Goal: Find specific page/section: Find specific page/section

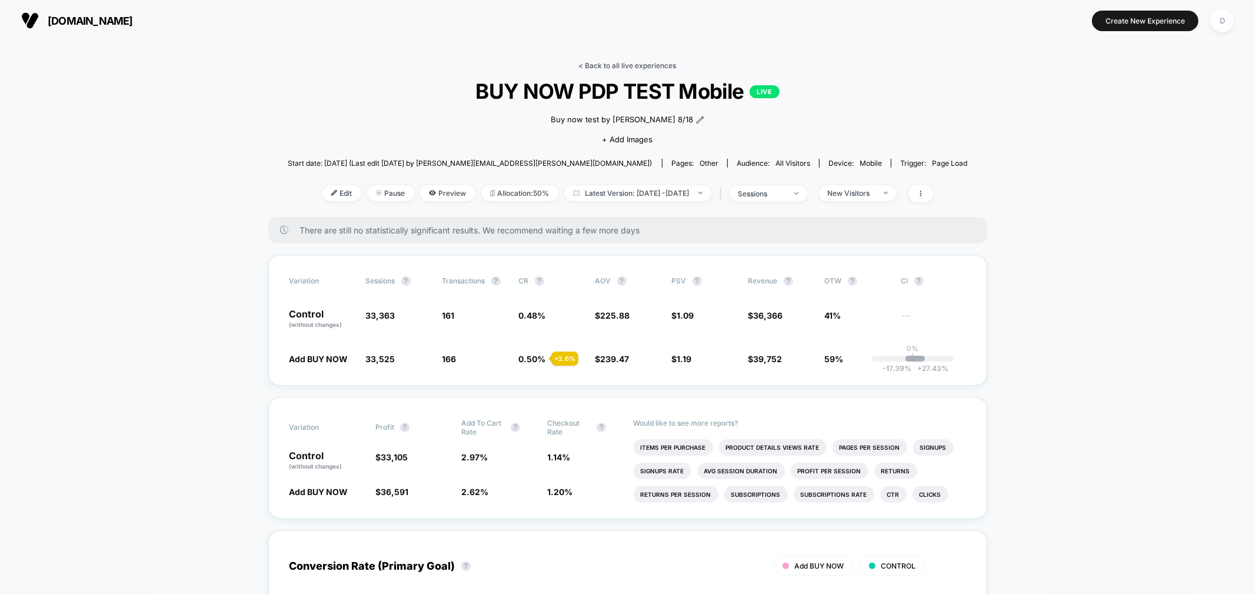
click at [608, 65] on link "< Back to all live experiences" at bounding box center [628, 65] width 98 height 9
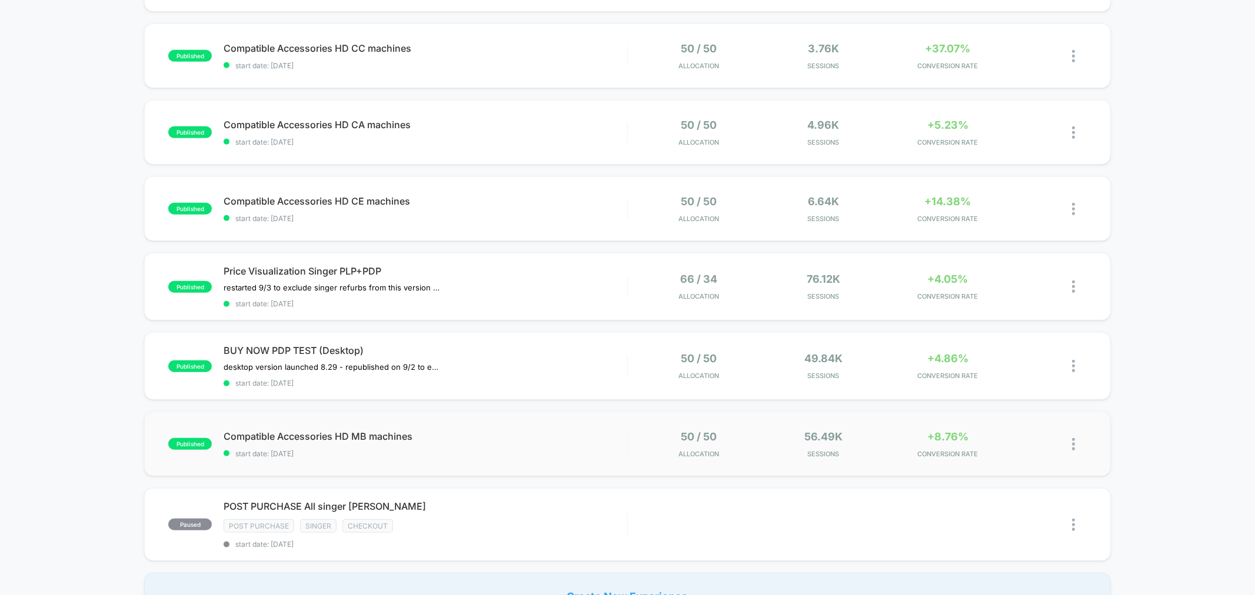
scroll to position [675, 0]
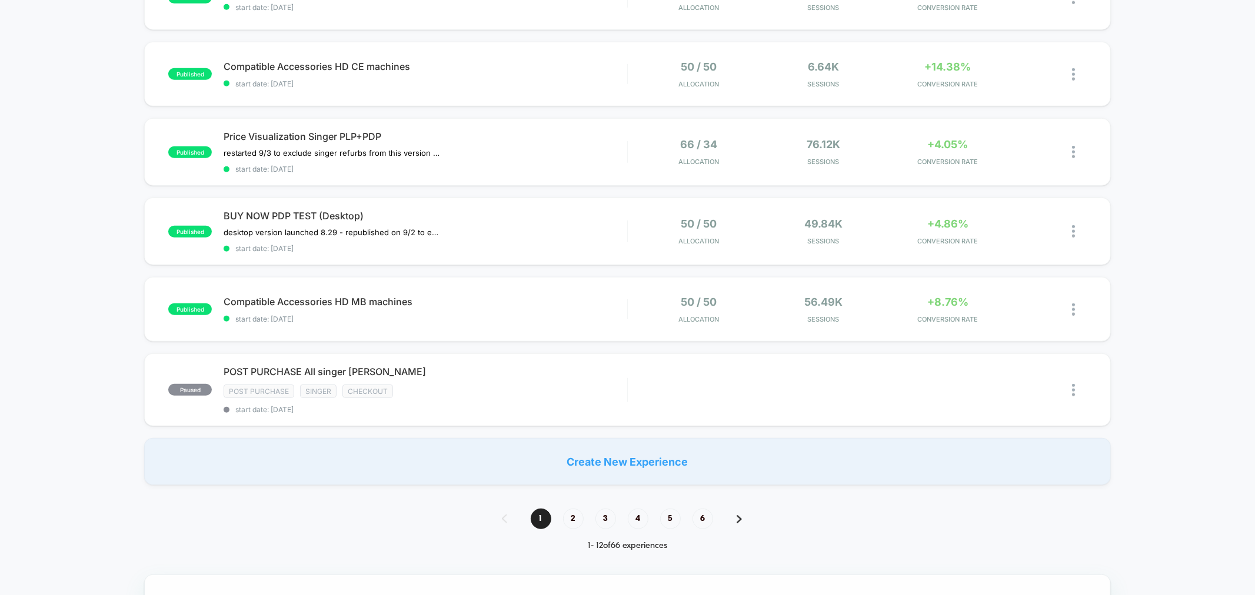
click at [573, 515] on span "2" at bounding box center [573, 519] width 21 height 21
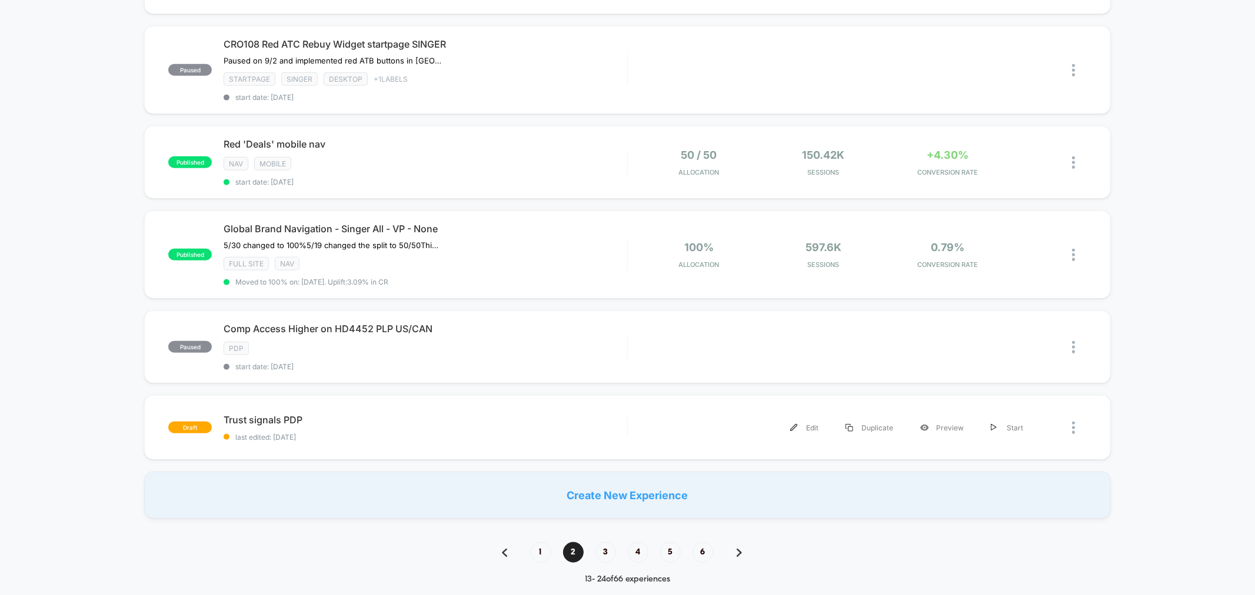
scroll to position [719, 0]
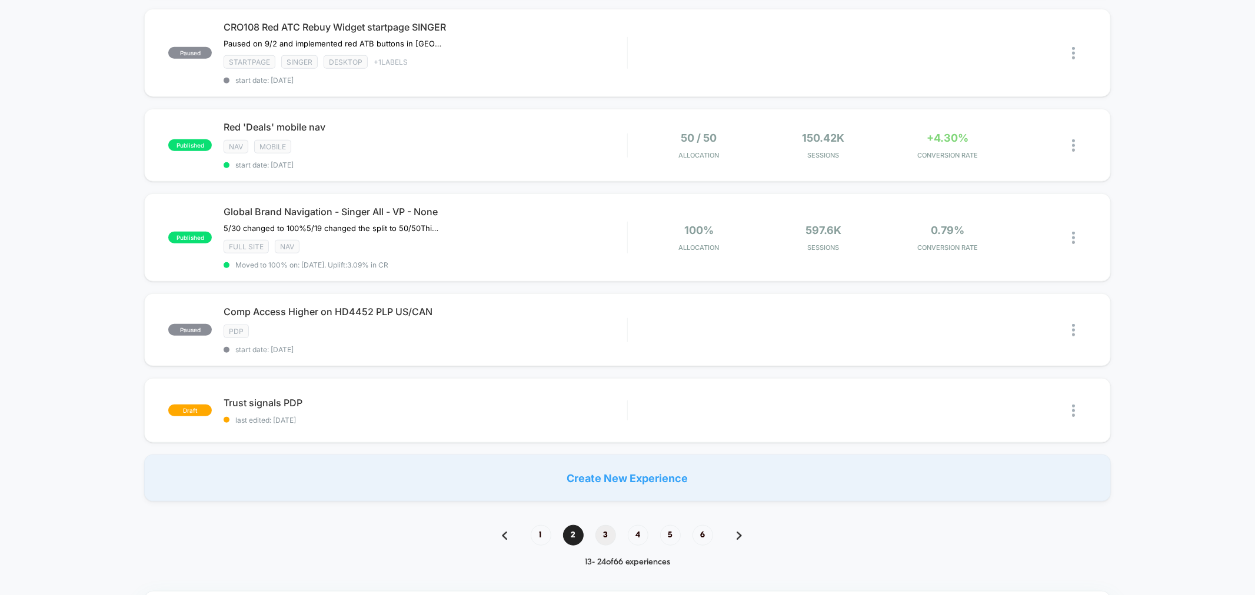
click at [613, 525] on span "3" at bounding box center [605, 535] width 21 height 21
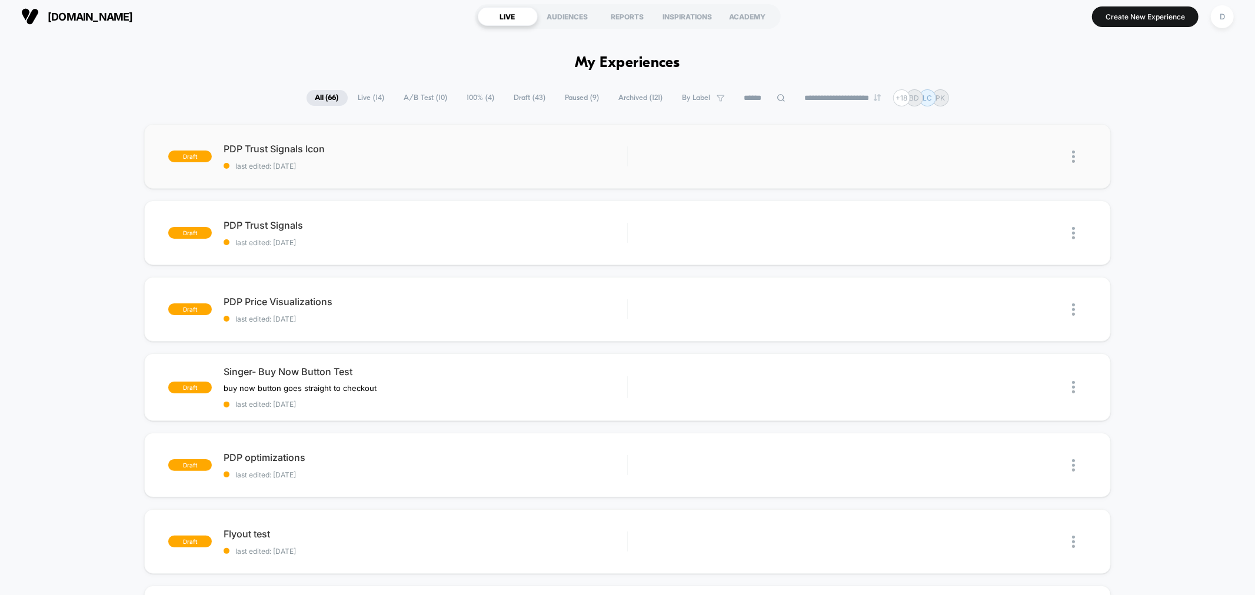
scroll to position [0, 0]
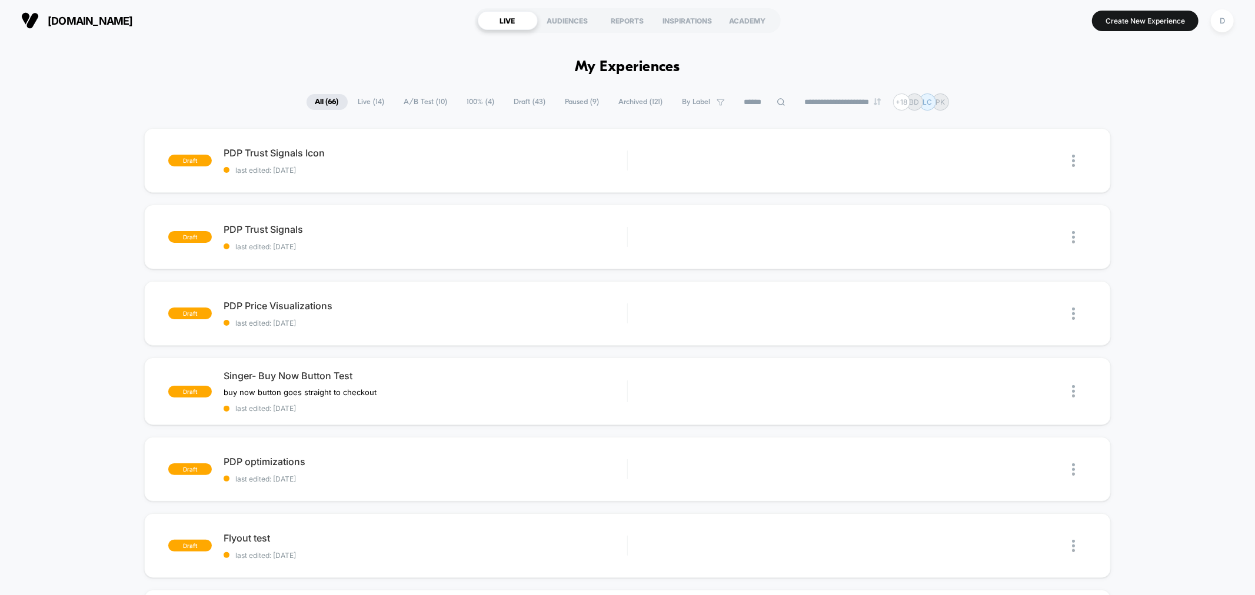
click at [479, 103] on span "100% ( 4 )" at bounding box center [480, 102] width 45 height 16
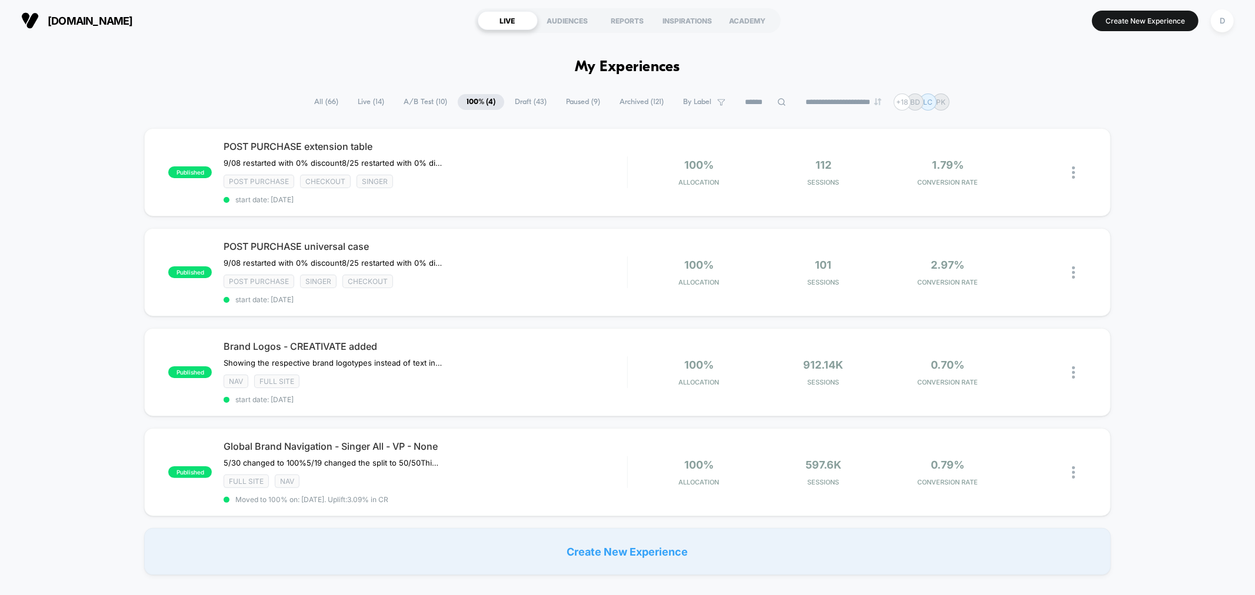
click at [357, 97] on span "Live ( 14 )" at bounding box center [371, 102] width 44 height 16
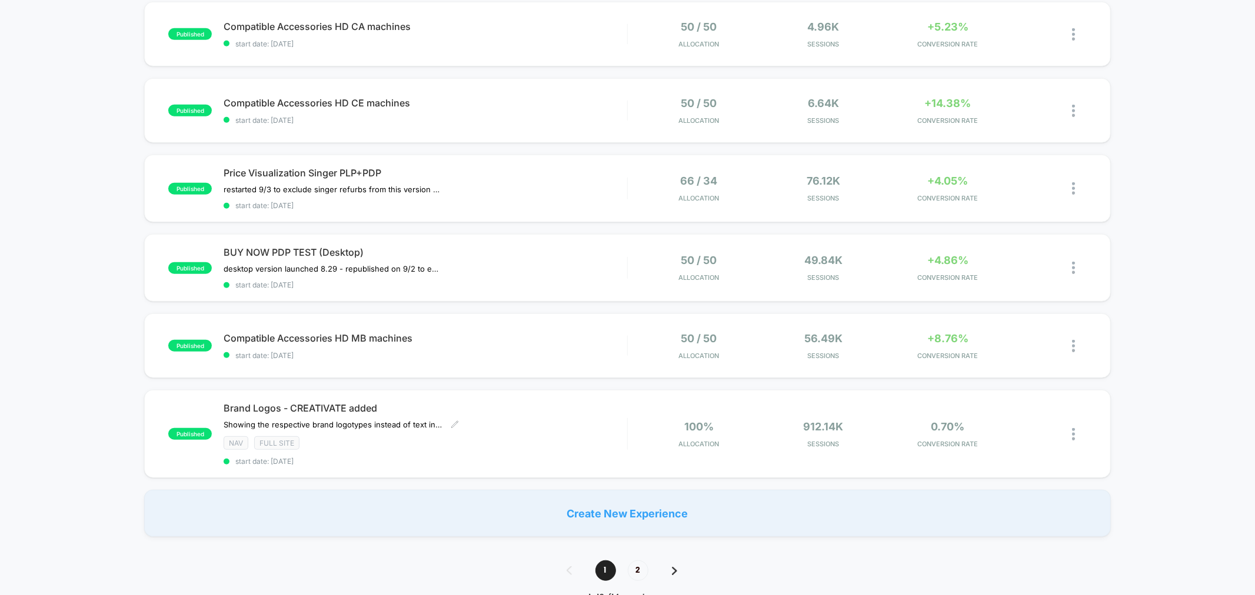
scroll to position [675, 0]
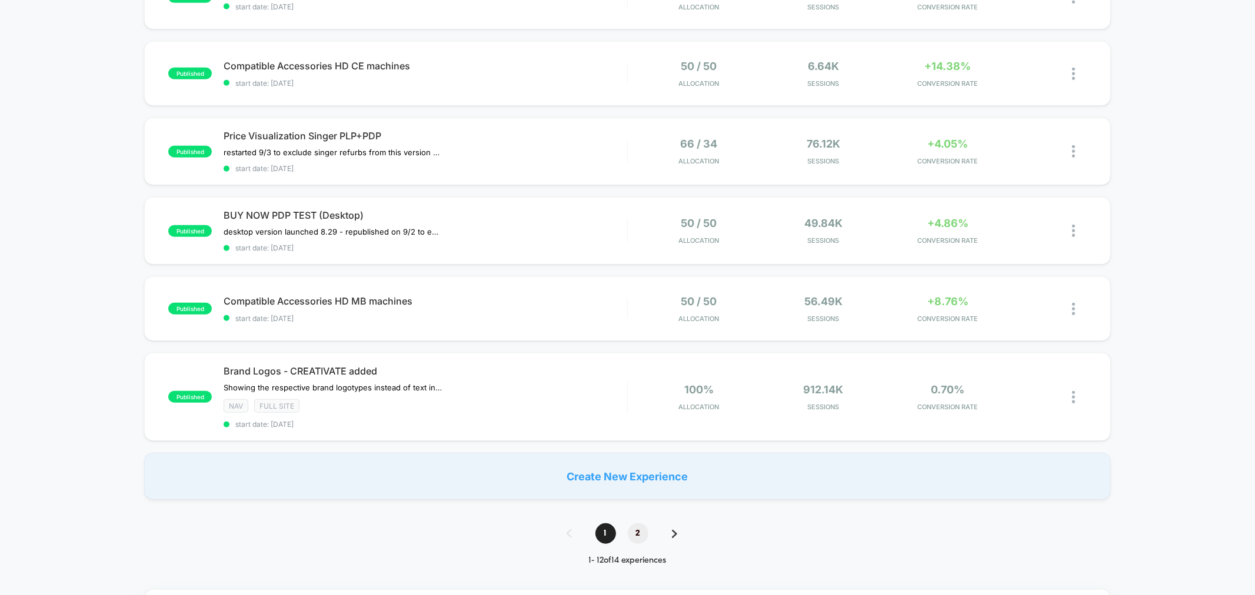
click at [633, 532] on span "2" at bounding box center [638, 533] width 21 height 21
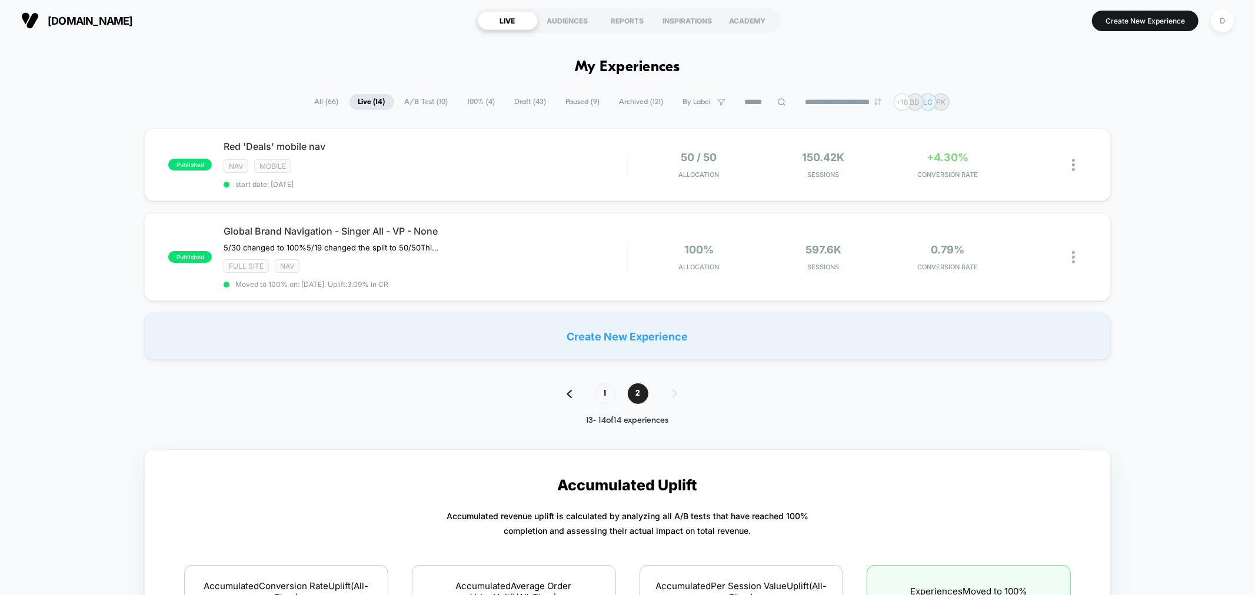
click at [431, 97] on span "A/B Test ( 10 )" at bounding box center [426, 102] width 61 height 16
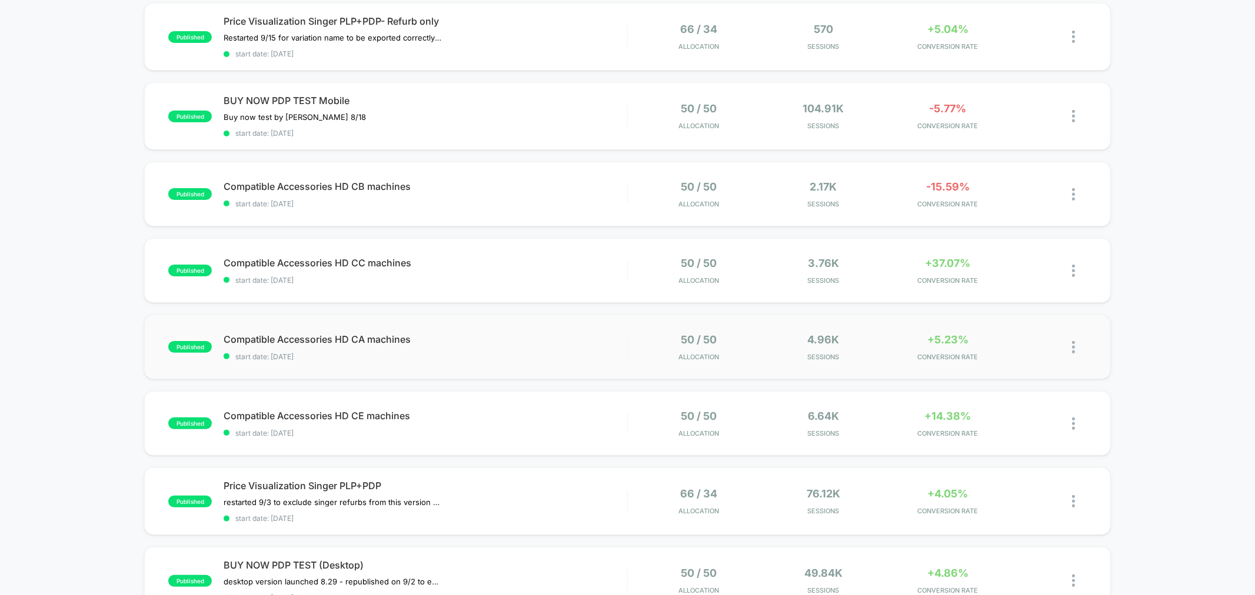
scroll to position [131, 0]
